Goal: Task Accomplishment & Management: Complete application form

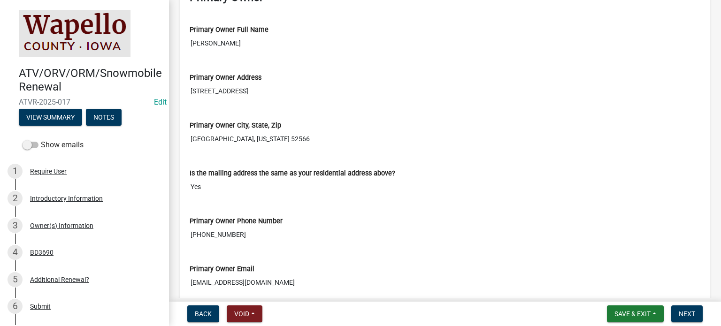
scroll to position [178, 0]
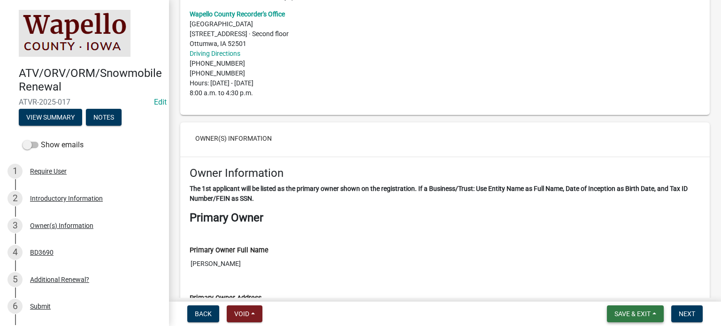
click at [651, 316] on button "Save & Exit" at bounding box center [635, 313] width 57 height 17
click at [631, 291] on button "Save & Exit" at bounding box center [625, 289] width 75 height 23
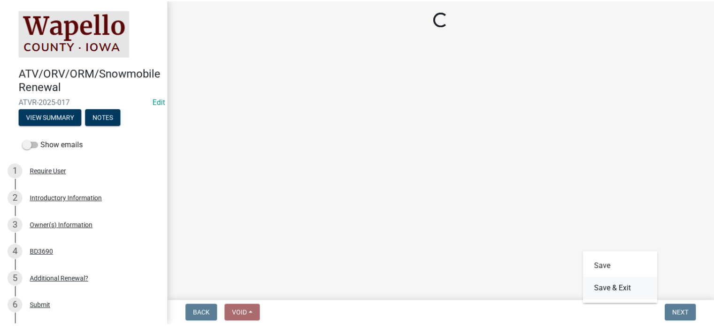
scroll to position [0, 0]
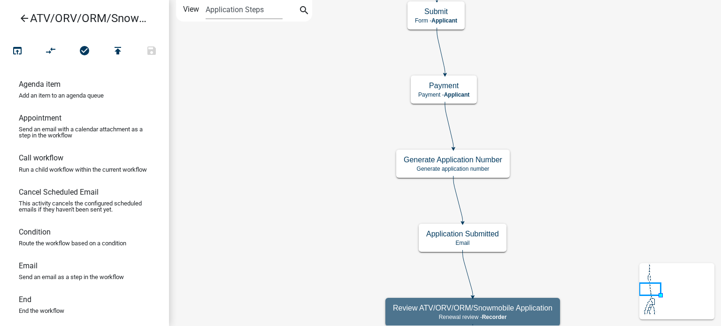
click at [19, 19] on icon "arrow_back" at bounding box center [24, 19] width 11 height 13
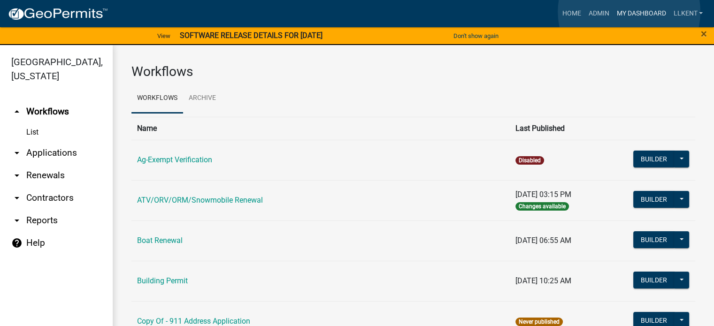
click at [629, 12] on link "My Dashboard" at bounding box center [640, 14] width 57 height 18
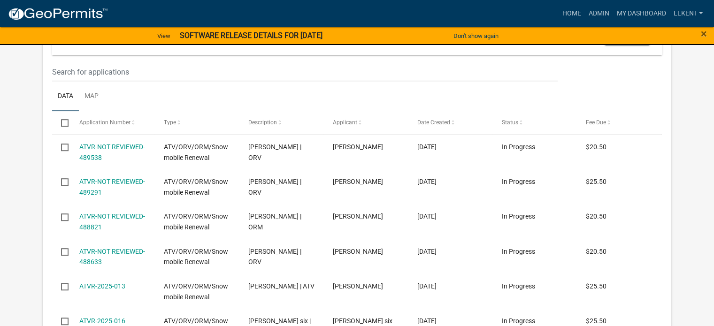
scroll to position [618, 0]
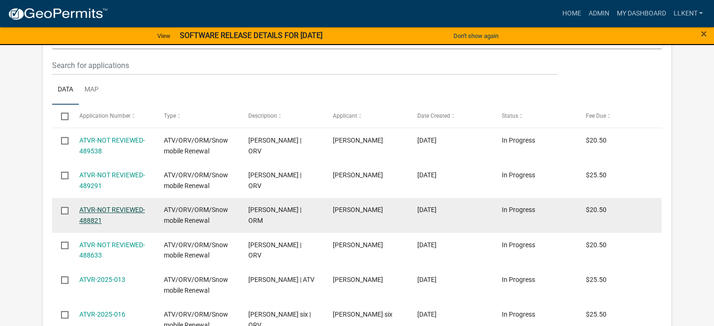
click at [99, 206] on link "ATVR-NOT REVIEWED-488821" at bounding box center [112, 215] width 66 height 18
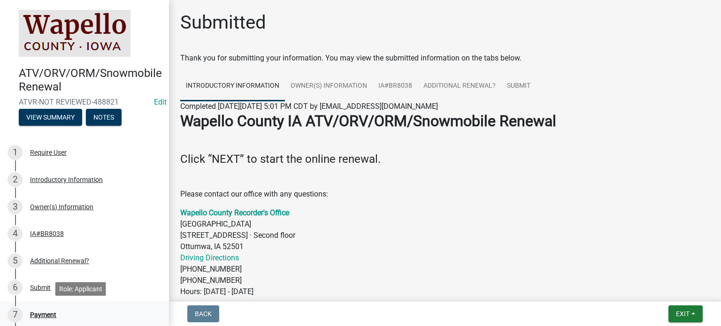
click at [42, 314] on div "Payment" at bounding box center [43, 315] width 26 height 7
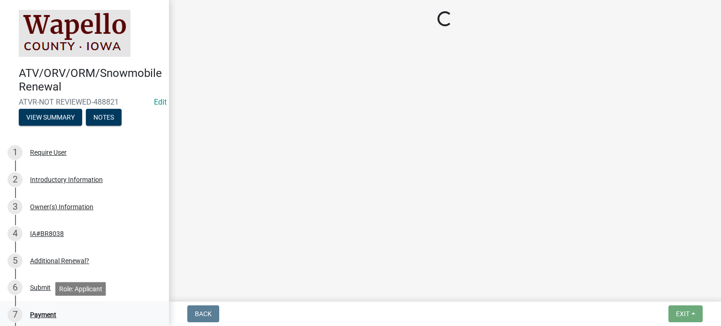
select select "3: 3"
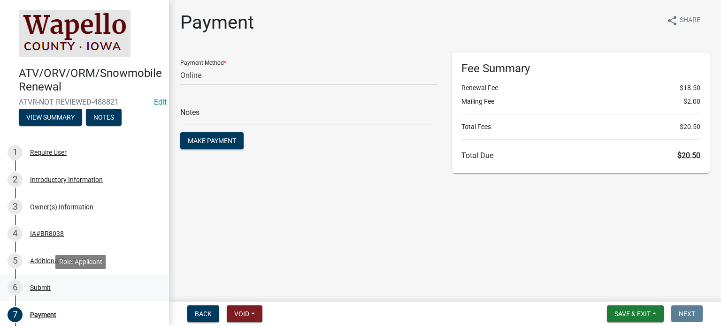
click at [49, 289] on div "Submit" at bounding box center [40, 287] width 21 height 7
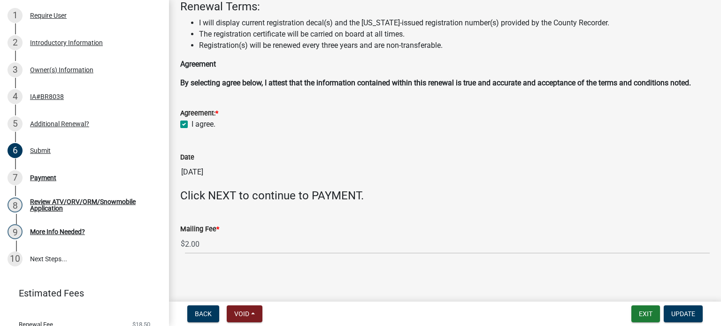
scroll to position [141, 0]
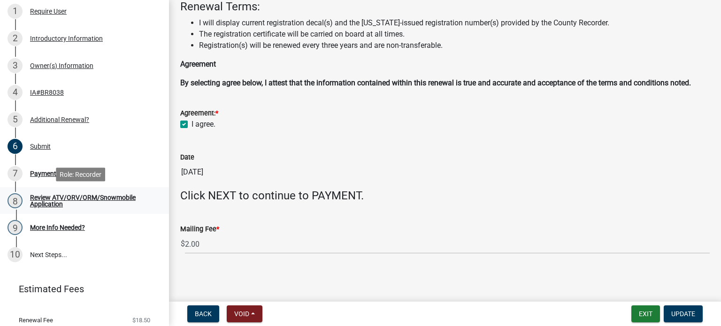
click at [55, 198] on div "Review ATV/ORV/ORM/Snowmobile Application" at bounding box center [92, 200] width 124 height 13
click at [48, 172] on div "Payment" at bounding box center [43, 173] width 26 height 7
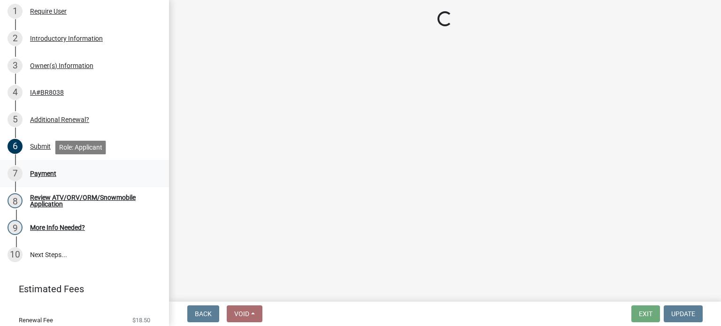
scroll to position [0, 0]
select select "3: 3"
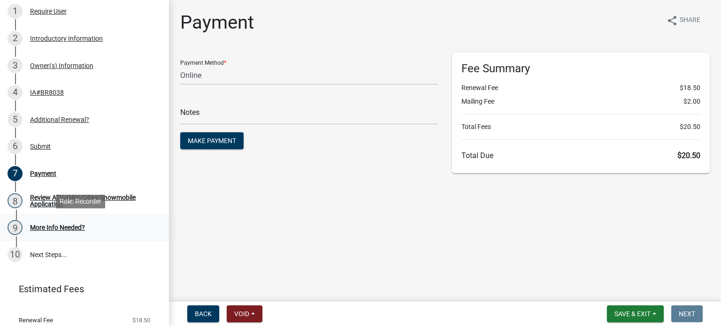
click at [65, 227] on div "More Info Needed?" at bounding box center [57, 227] width 55 height 7
click at [75, 225] on div "More Info Needed?" at bounding box center [57, 227] width 55 height 7
click at [43, 255] on link "10 Next Steps..." at bounding box center [84, 254] width 169 height 27
click at [50, 15] on div "Require User" at bounding box center [48, 11] width 37 height 7
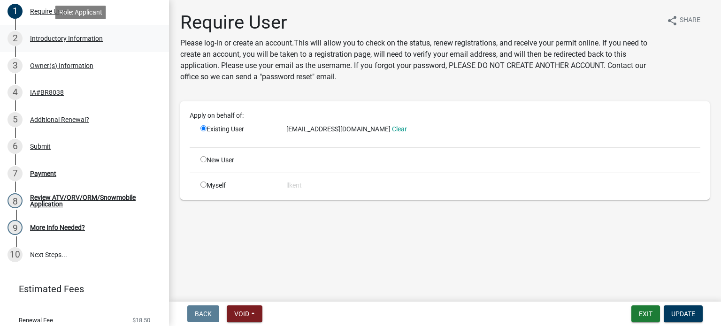
click at [48, 37] on div "Introductory Information" at bounding box center [66, 38] width 73 height 7
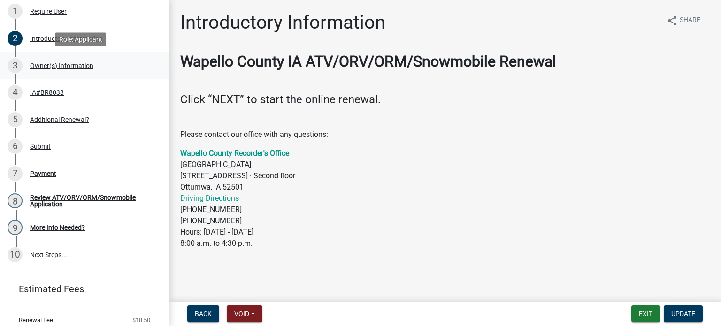
click at [49, 62] on div "Owner(s) Information" at bounding box center [61, 65] width 63 height 7
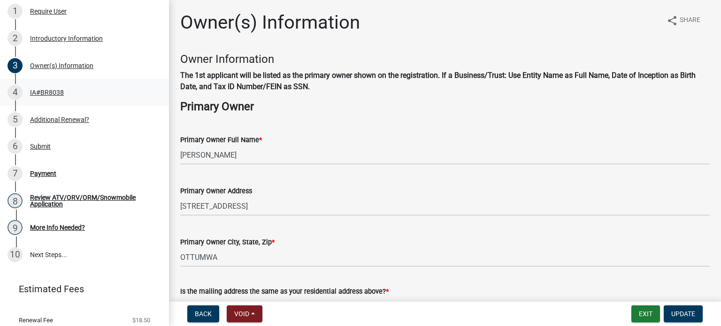
click at [43, 93] on div "IA#BR8038" at bounding box center [47, 92] width 34 height 7
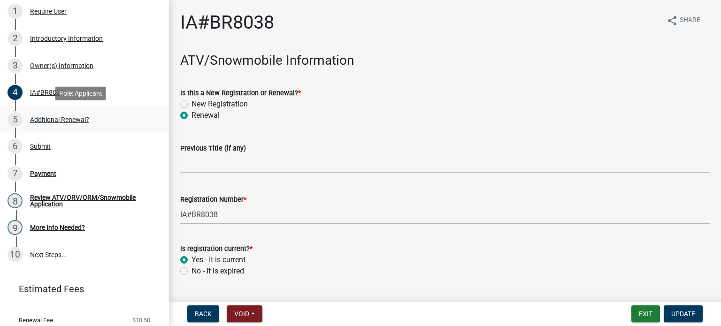
click at [45, 122] on div "Additional Renewal?" at bounding box center [59, 119] width 59 height 7
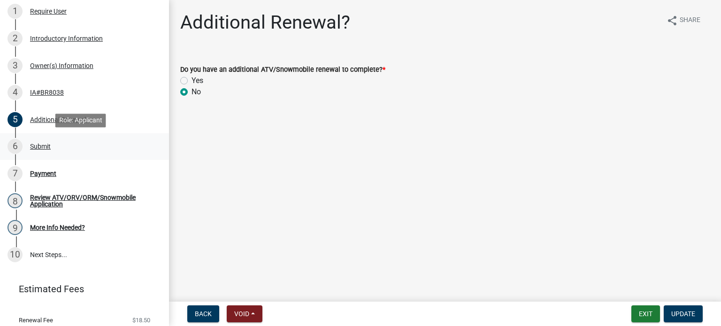
click at [41, 146] on div "Submit" at bounding box center [40, 146] width 21 height 7
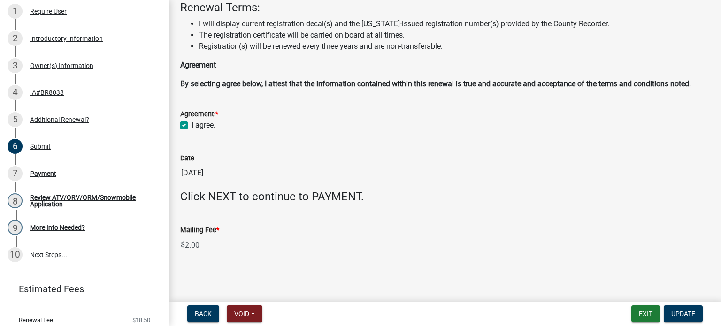
scroll to position [53, 0]
click at [49, 172] on div "Payment" at bounding box center [43, 173] width 26 height 7
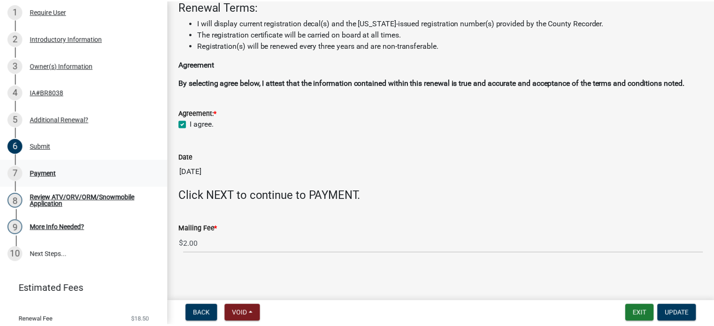
scroll to position [0, 0]
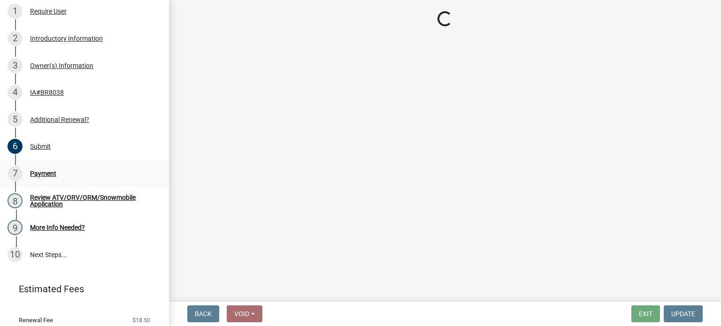
select select "3: 3"
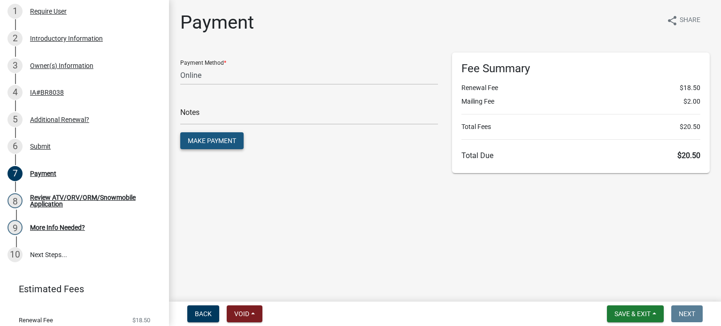
click at [227, 133] on button "Make Payment" at bounding box center [211, 140] width 63 height 17
click at [626, 319] on button "Save & Exit" at bounding box center [635, 313] width 57 height 17
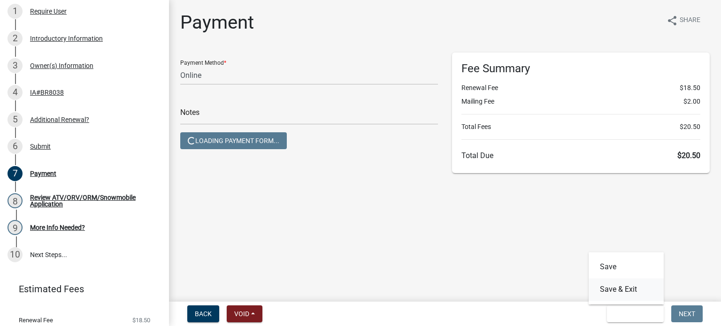
click at [631, 284] on button "Save & Exit" at bounding box center [625, 289] width 75 height 23
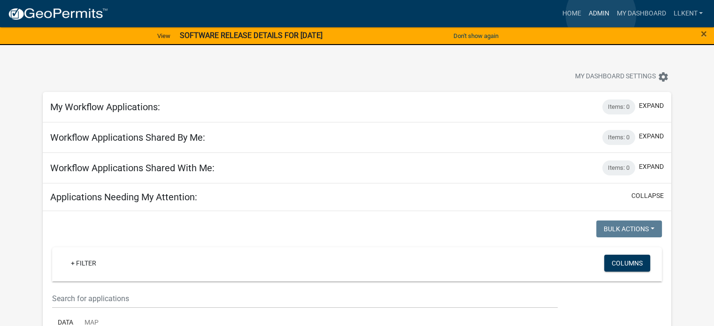
click at [601, 15] on link "Admin" at bounding box center [598, 14] width 28 height 18
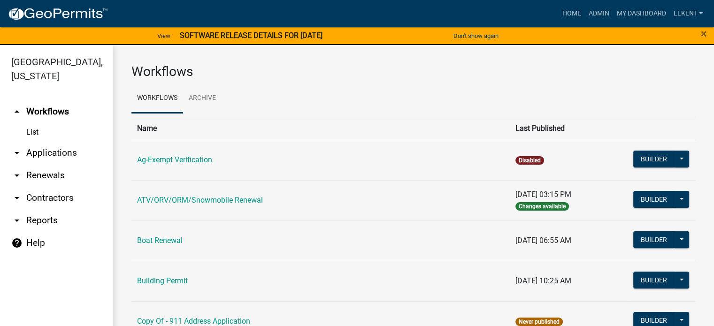
click at [56, 142] on link "arrow_drop_down Applications" at bounding box center [56, 153] width 113 height 23
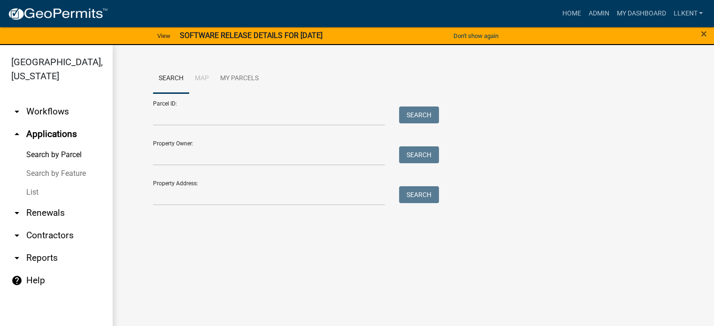
click at [52, 202] on link "arrow_drop_down Renewals" at bounding box center [56, 213] width 113 height 23
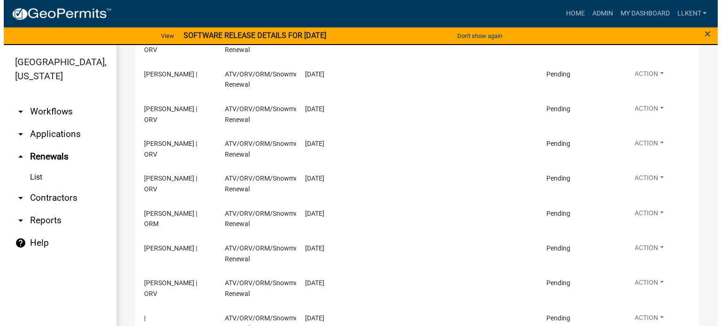
scroll to position [203, 0]
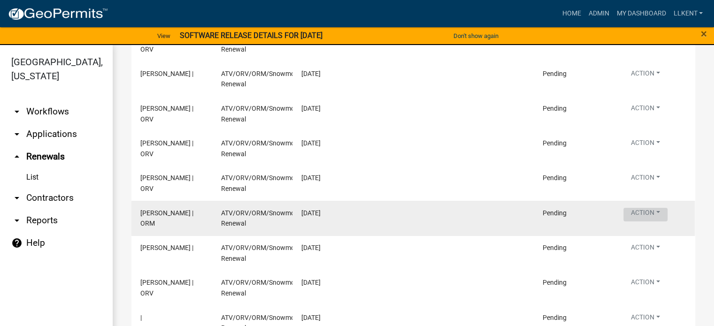
click at [644, 208] on button "Action" at bounding box center [645, 215] width 44 height 14
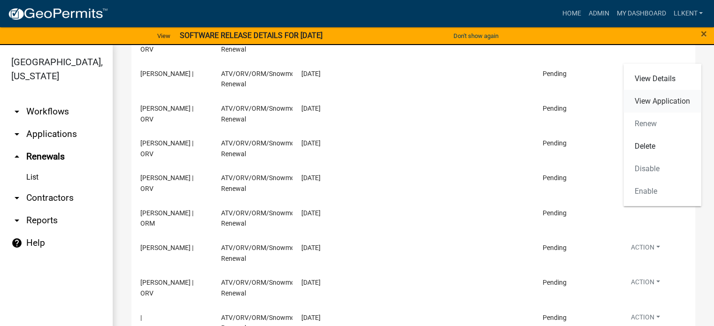
click at [668, 101] on link "View Application" at bounding box center [662, 101] width 78 height 23
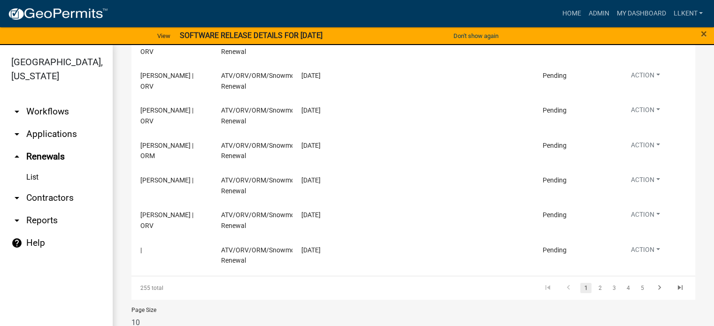
scroll to position [280, 0]
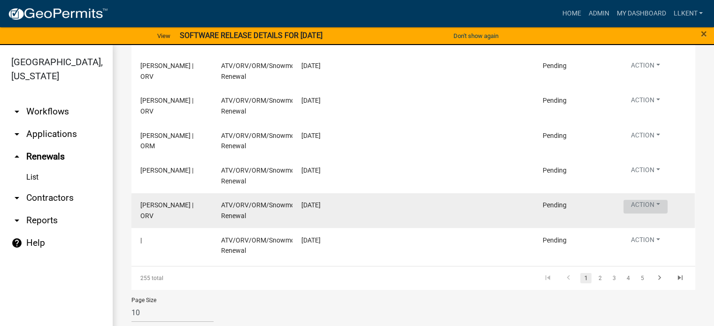
click at [637, 206] on button "Action" at bounding box center [645, 207] width 44 height 14
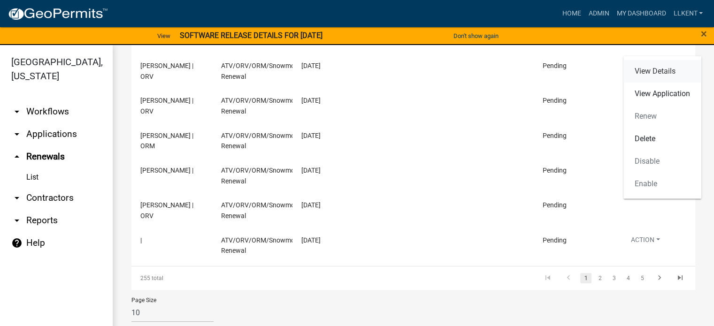
click at [657, 69] on link "View Details" at bounding box center [662, 71] width 78 height 23
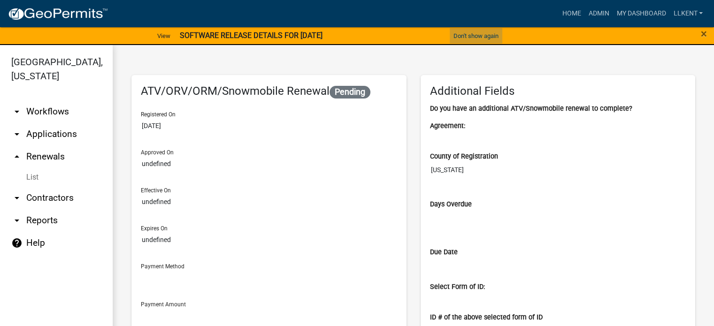
click at [466, 32] on button "Don't show again" at bounding box center [475, 35] width 53 height 15
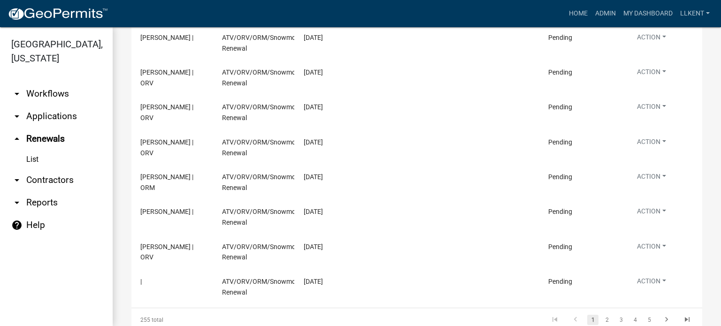
scroll to position [223, 0]
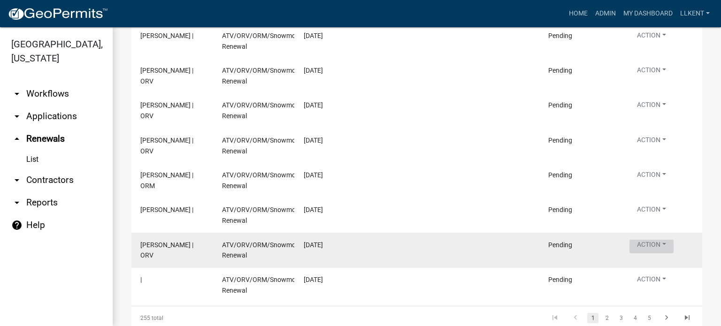
click at [653, 243] on button "Action" at bounding box center [651, 247] width 44 height 14
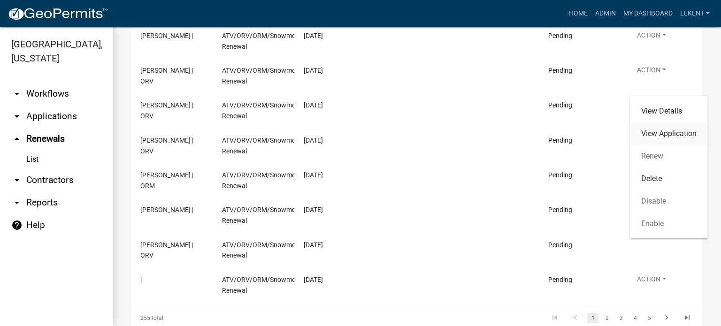
click at [663, 130] on link "View Application" at bounding box center [669, 133] width 78 height 23
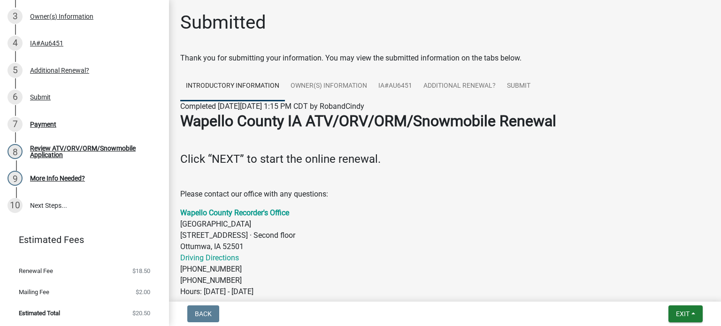
scroll to position [191, 0]
click at [51, 180] on div "More Info Needed?" at bounding box center [57, 177] width 55 height 7
click at [49, 205] on link "10 Next Steps..." at bounding box center [84, 204] width 169 height 27
click at [41, 120] on div "Payment" at bounding box center [43, 123] width 26 height 7
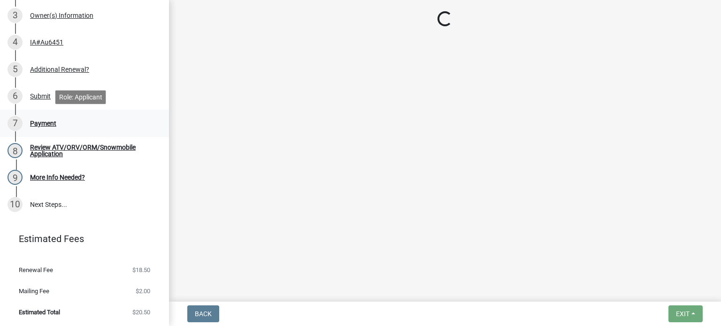
select select "3: 3"
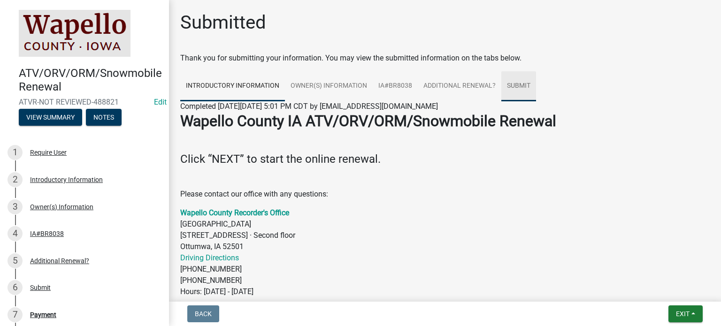
click at [511, 83] on link "Submit" at bounding box center [518, 86] width 35 height 30
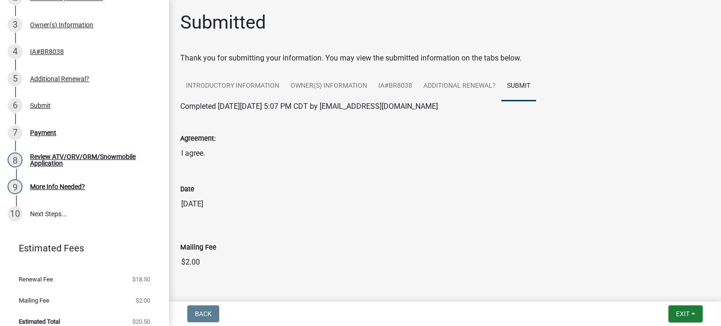
scroll to position [184, 0]
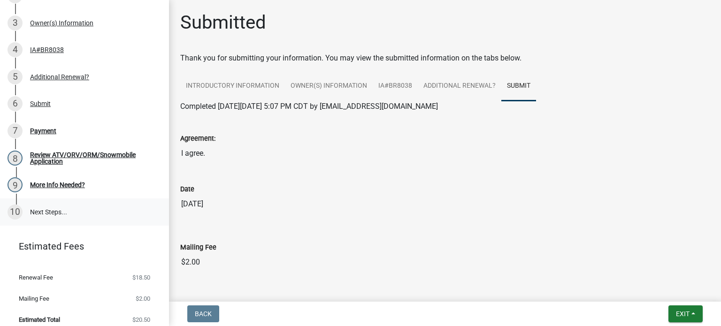
click at [53, 207] on link "10 Next Steps..." at bounding box center [84, 211] width 169 height 27
click at [34, 213] on link "10 Next Steps..." at bounding box center [84, 211] width 169 height 27
click at [17, 209] on div "10" at bounding box center [15, 212] width 15 height 15
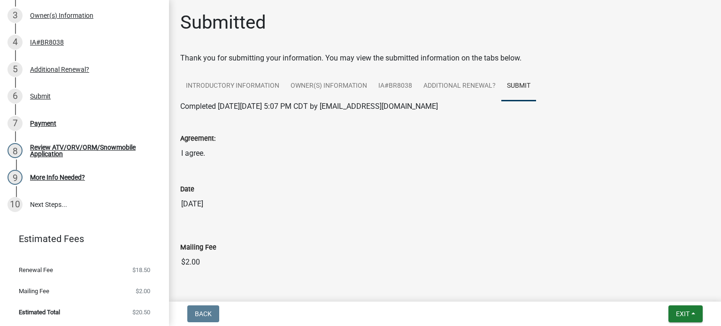
click at [30, 240] on link "Estimated Fees" at bounding box center [81, 238] width 146 height 19
click at [53, 45] on div "IA#BR8038" at bounding box center [47, 42] width 34 height 7
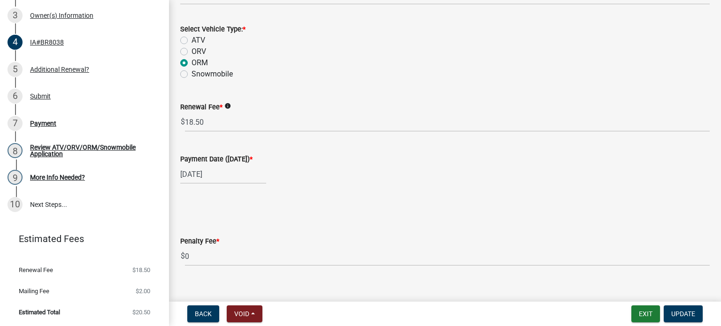
scroll to position [388, 0]
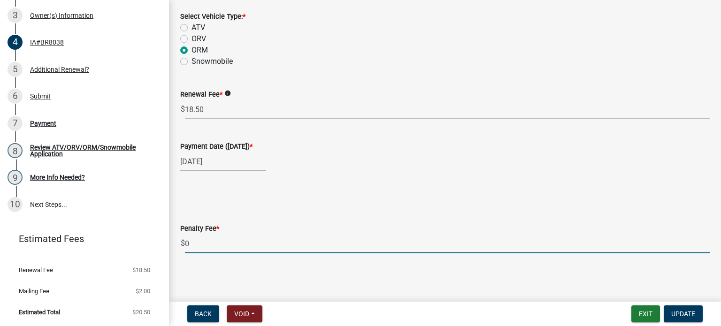
drag, startPoint x: 515, startPoint y: 256, endPoint x: 494, endPoint y: 279, distance: 30.9
click at [494, 279] on main "IA#BR8038 share Share ATV/Snowmobile Information Is this a New Registration or …" at bounding box center [445, 149] width 552 height 298
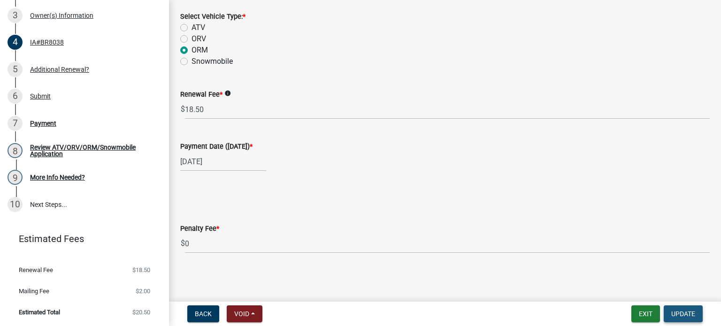
click at [675, 316] on span "Update" at bounding box center [683, 314] width 24 height 8
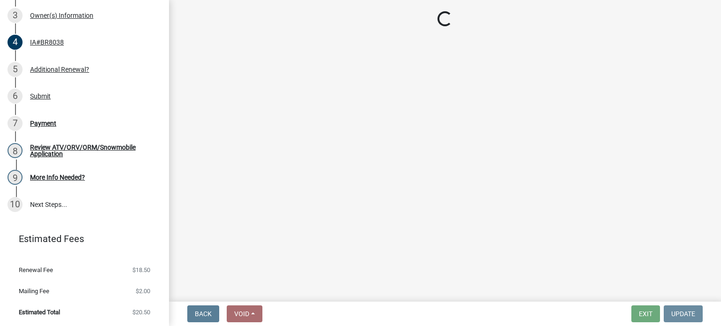
scroll to position [0, 0]
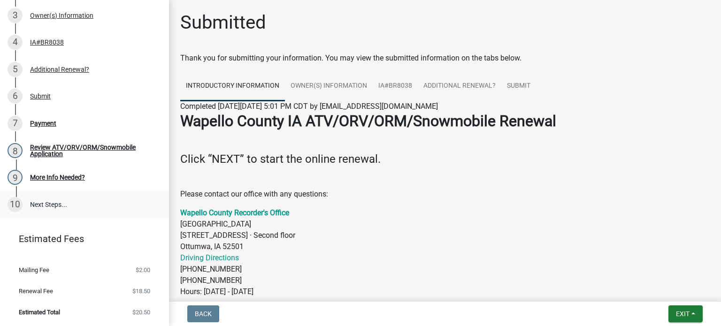
click at [21, 203] on div "10" at bounding box center [15, 204] width 15 height 15
click at [53, 205] on link "10 Next Steps..." at bounding box center [84, 204] width 169 height 27
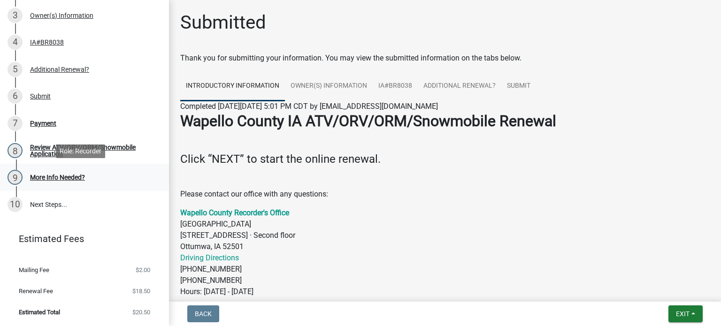
click at [63, 174] on div "More Info Needed?" at bounding box center [57, 177] width 55 height 7
click at [54, 48] on div "4 IA#BR8038" at bounding box center [81, 42] width 146 height 15
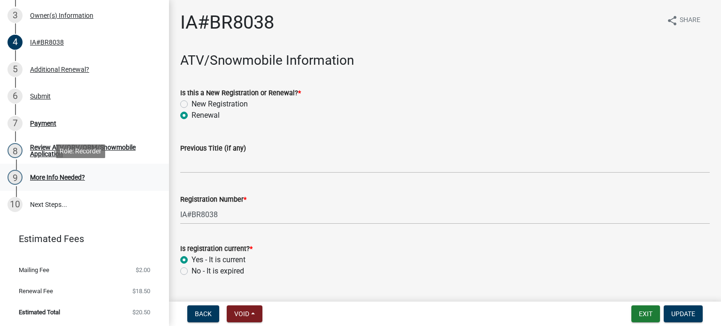
click at [42, 180] on div "More Info Needed?" at bounding box center [57, 177] width 55 height 7
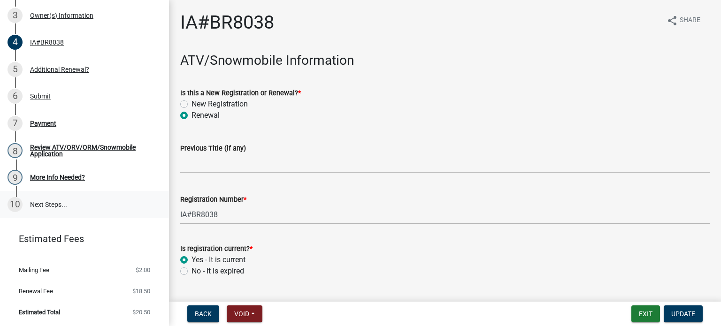
click at [17, 204] on div "10" at bounding box center [15, 204] width 15 height 15
click at [208, 314] on span "Back" at bounding box center [203, 314] width 17 height 8
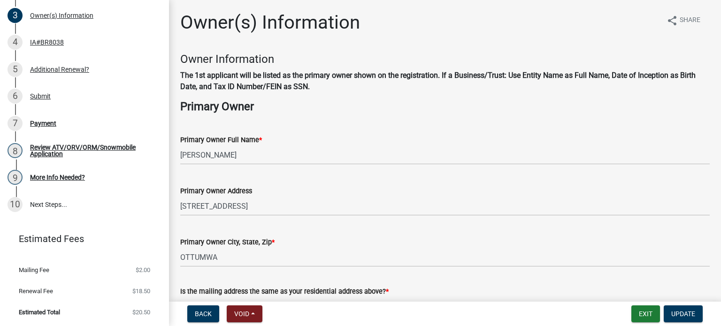
click at [160, 225] on header "Estimated Fees" at bounding box center [84, 239] width 169 height 34
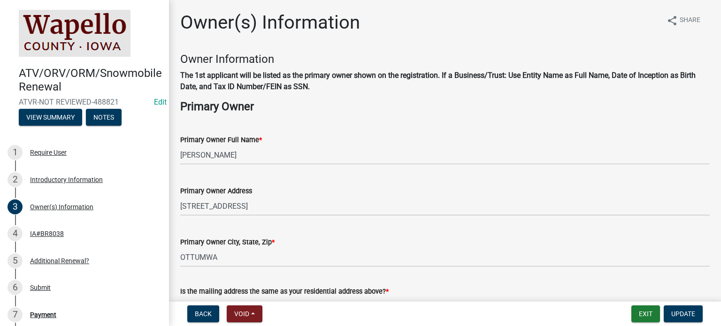
click at [78, 42] on img at bounding box center [75, 33] width 112 height 47
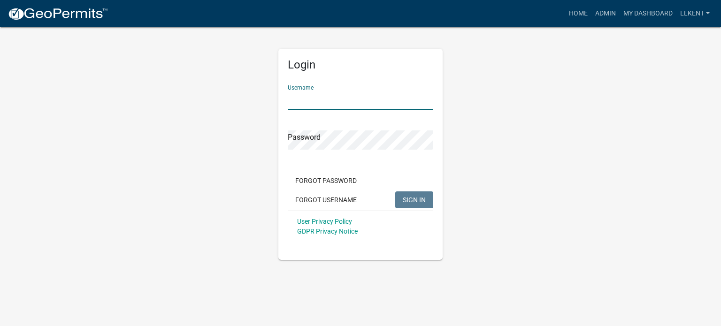
click at [337, 97] on input "Username" at bounding box center [360, 100] width 145 height 19
type input "llkent"
click at [395, 191] on button "SIGN IN" at bounding box center [414, 199] width 38 height 17
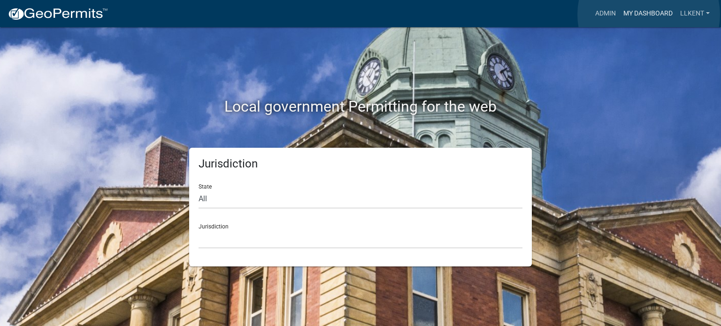
click at [648, 15] on link "My Dashboard" at bounding box center [647, 14] width 57 height 18
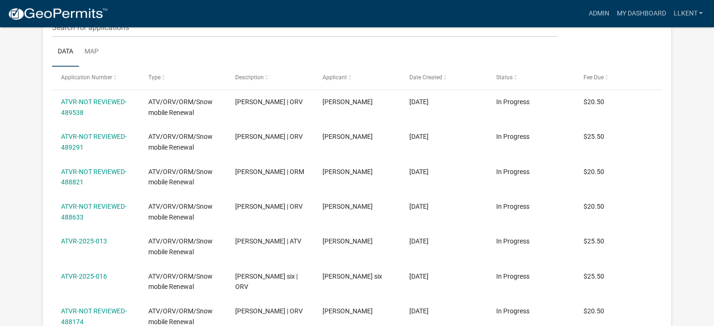
scroll to position [604, 0]
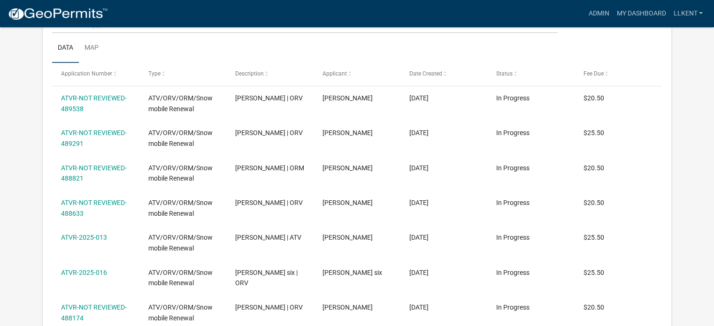
drag, startPoint x: 78, startPoint y: 198, endPoint x: 14, endPoint y: 187, distance: 65.6
click at [14, 187] on app-user-applications "more_horiz Admin My Dashboard llkent Admin Account Logout My Dashboard Settings…" at bounding box center [357, 152] width 714 height 1459
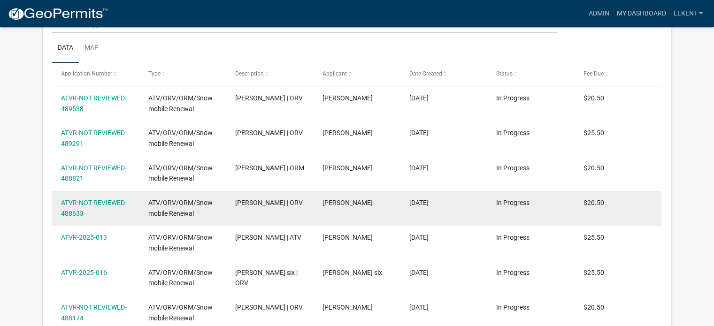
drag, startPoint x: 60, startPoint y: 191, endPoint x: 94, endPoint y: 206, distance: 36.8
click at [94, 206] on datatable-body-cell "ATVR-NOT REVIEWED-488633" at bounding box center [95, 208] width 87 height 35
copy link "ATVR-NOT REVIEWED-488633"
